Goal: Transaction & Acquisition: Purchase product/service

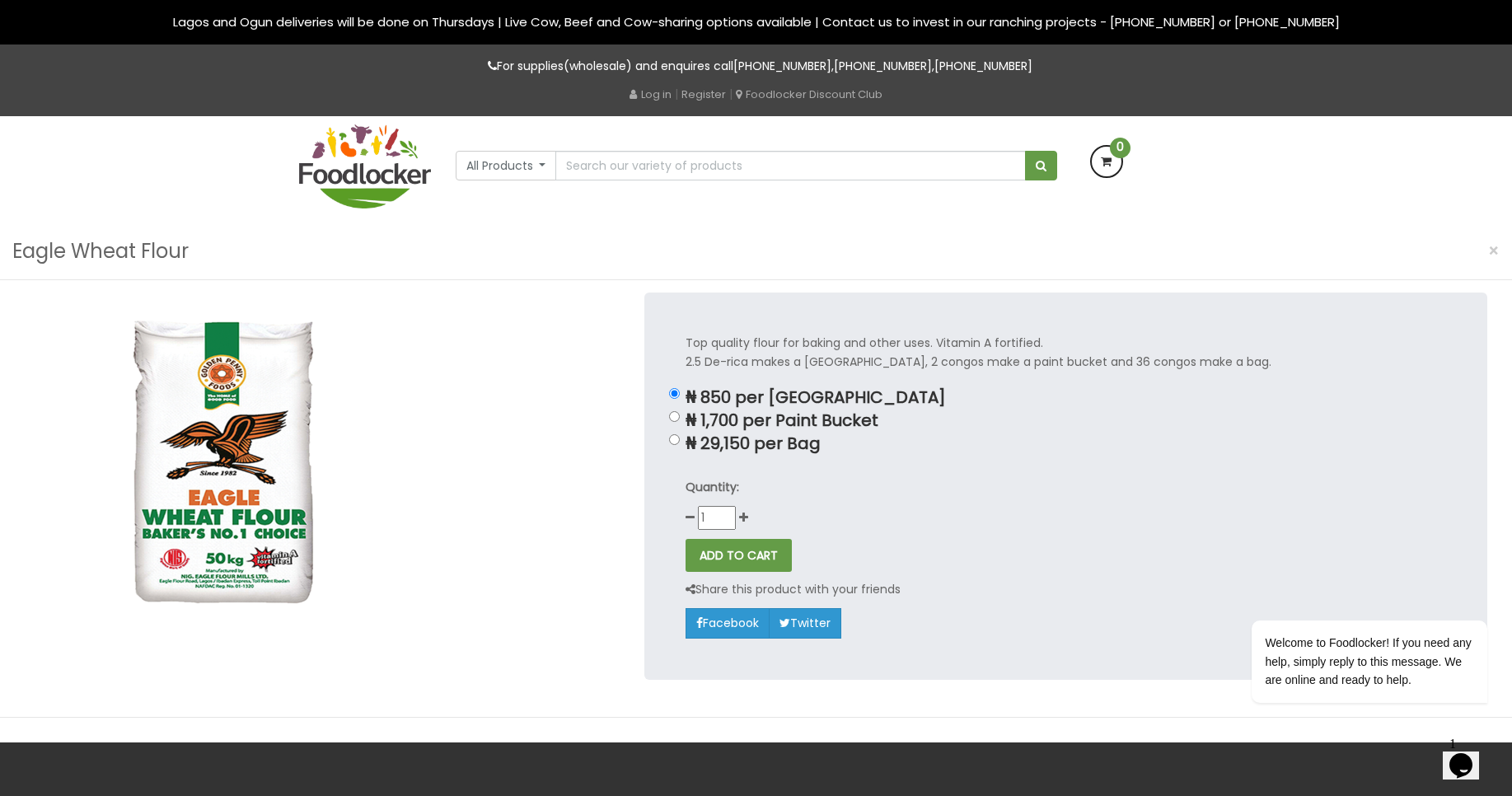
click at [689, 424] on p "₦ 1,700 per Paint Bucket" at bounding box center [1065, 420] width 761 height 19
click at [680, 422] on input "₦ 1,700 per Paint Bucket" at bounding box center [674, 417] width 11 height 11
radio input "true"
click at [356, 171] on img at bounding box center [365, 166] width 132 height 84
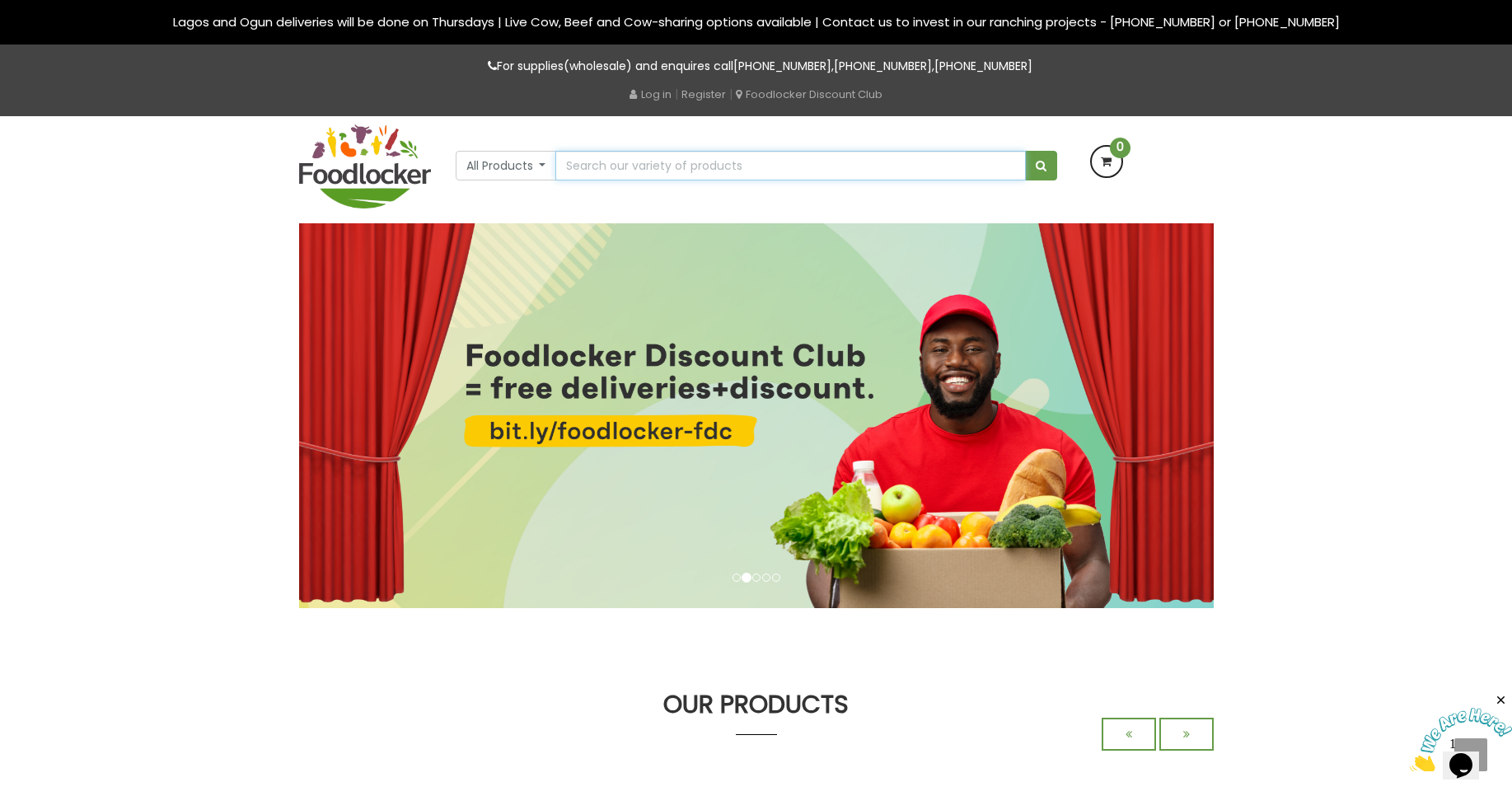
click at [664, 166] on input "text" at bounding box center [790, 165] width 469 height 30
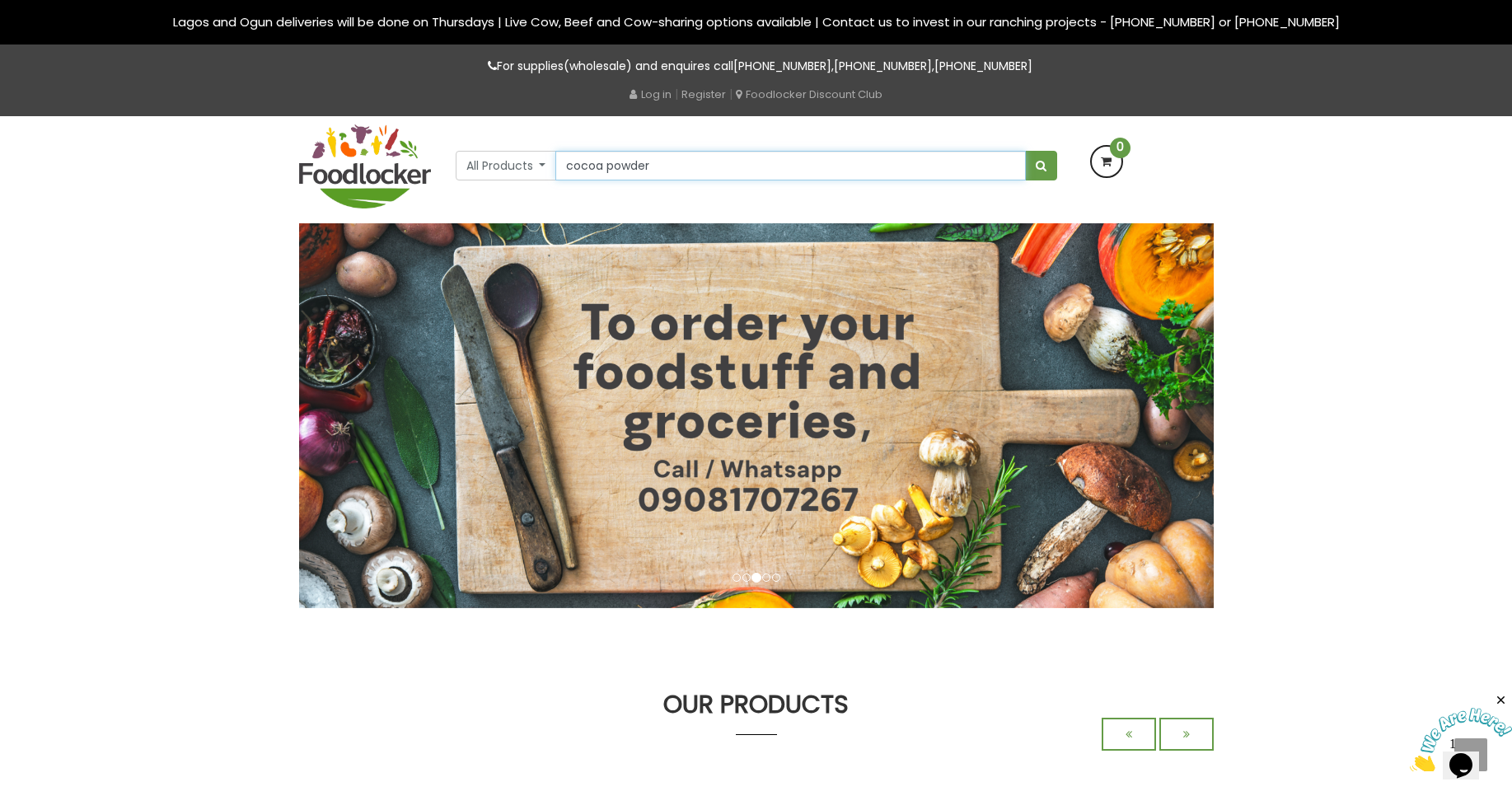
type input "cocoa powder"
click at [1025, 151] on button "submit" at bounding box center [1040, 165] width 32 height 30
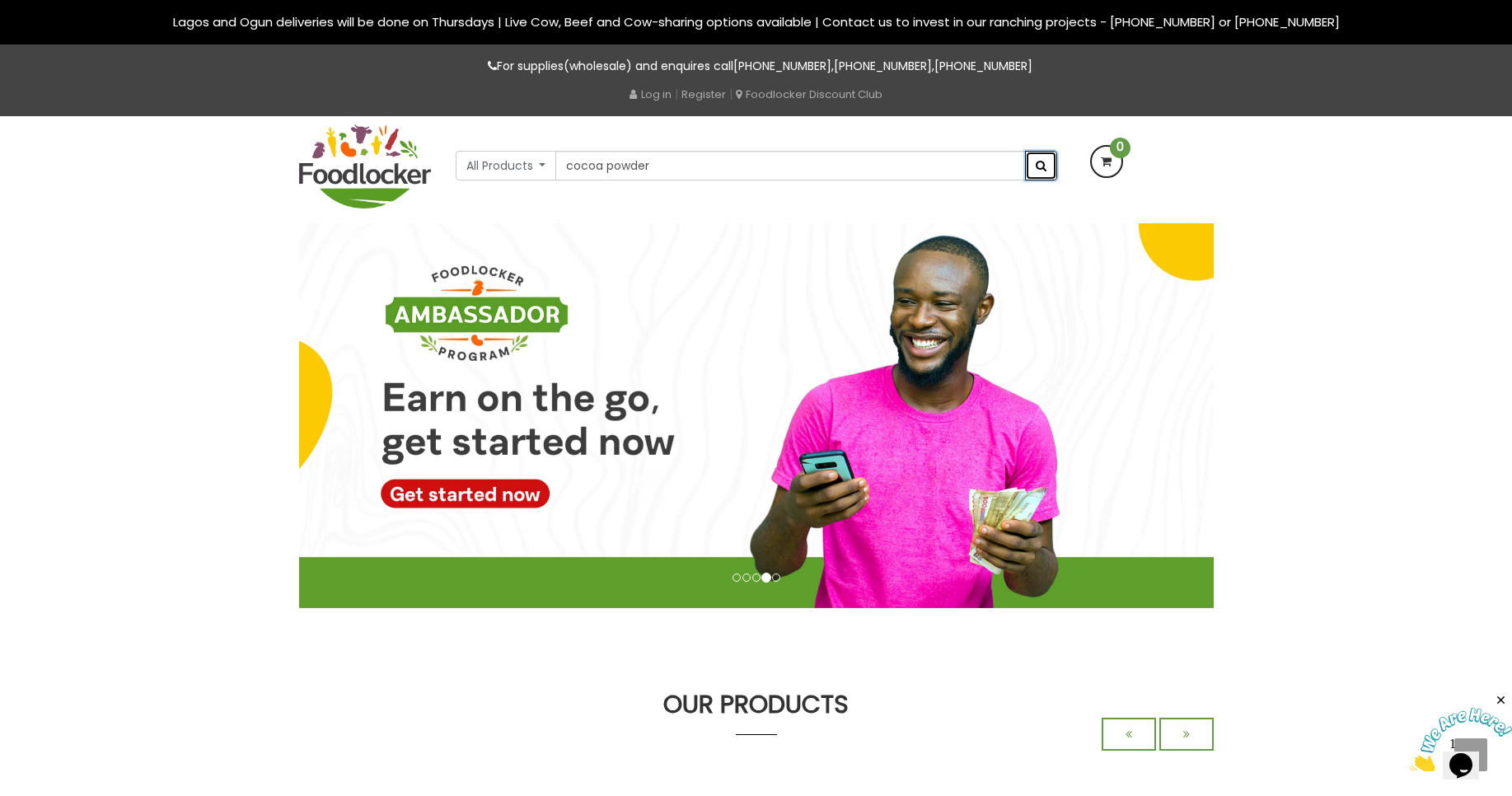
click at [1041, 163] on span "submit" at bounding box center [1041, 165] width 11 height 12
